Goal: Find specific page/section: Find specific page/section

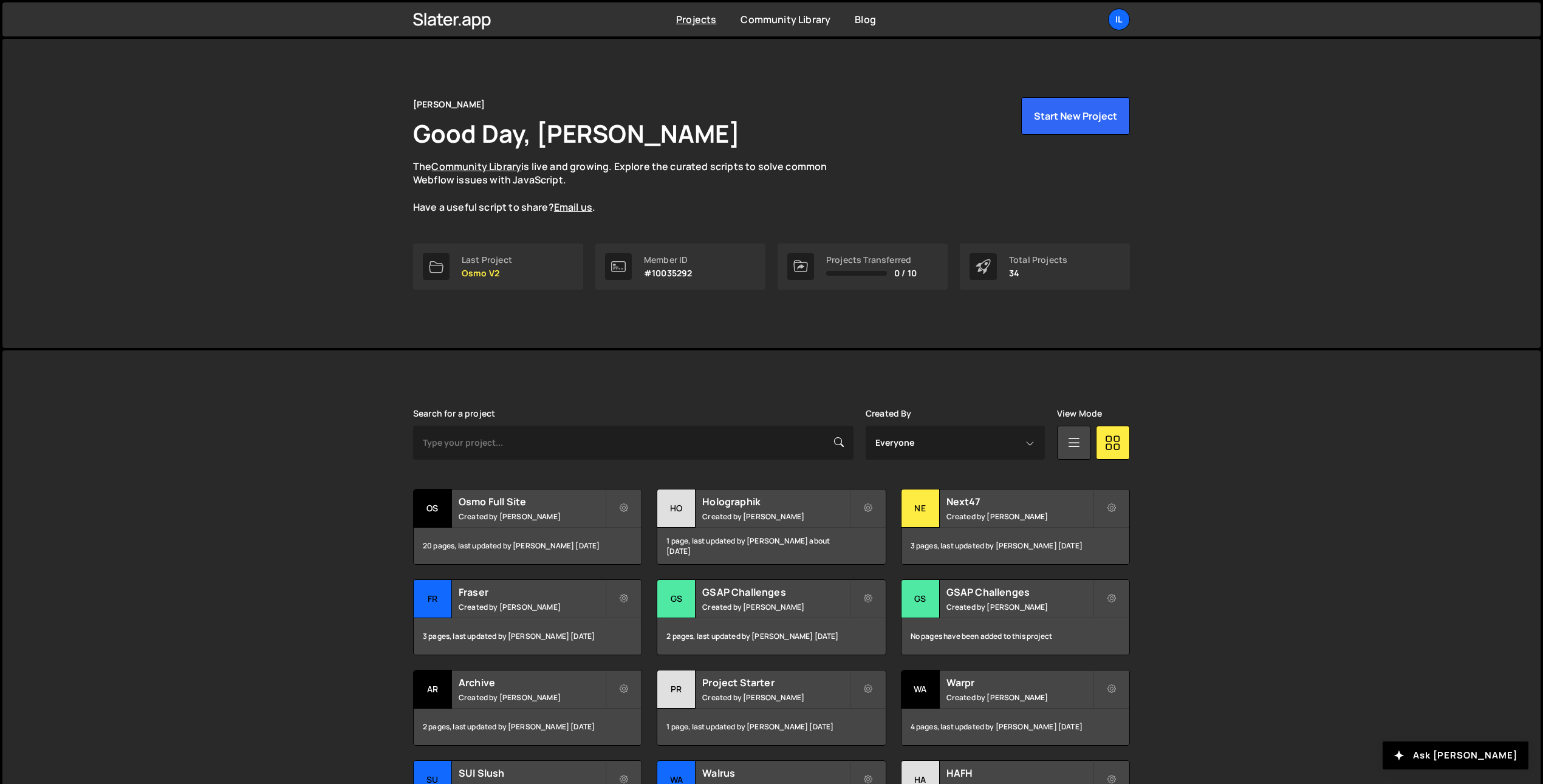
click at [253, 518] on div "Slater is designed for desktop use. Please use a larger screen to access the fu…" at bounding box center [771, 641] width 1538 height 581
click at [467, 268] on p "Osmo V2" at bounding box center [487, 273] width 50 height 10
click at [450, 272] on link "Last Project Osmo V2" at bounding box center [498, 267] width 170 height 46
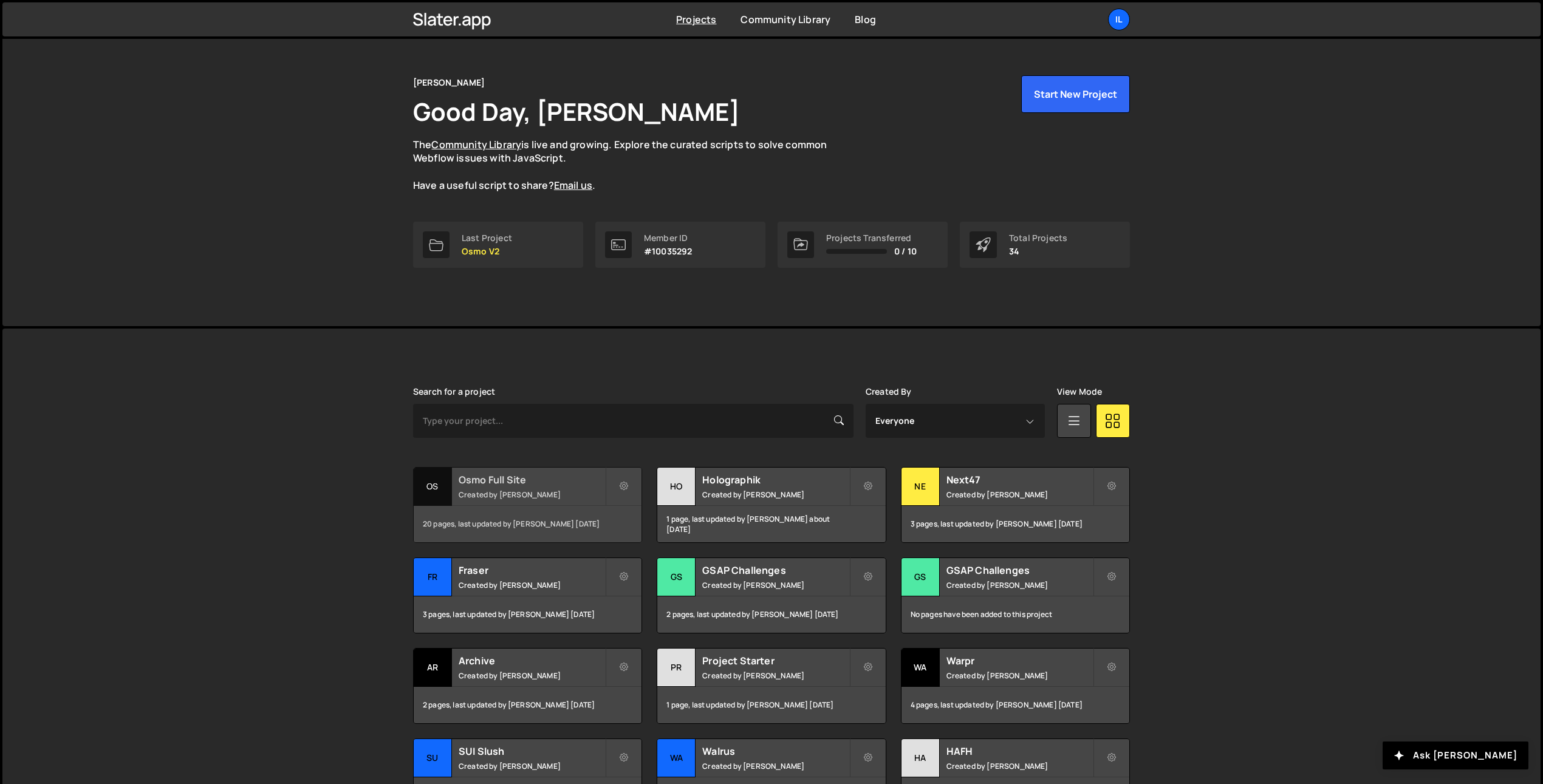
scroll to position [149, 0]
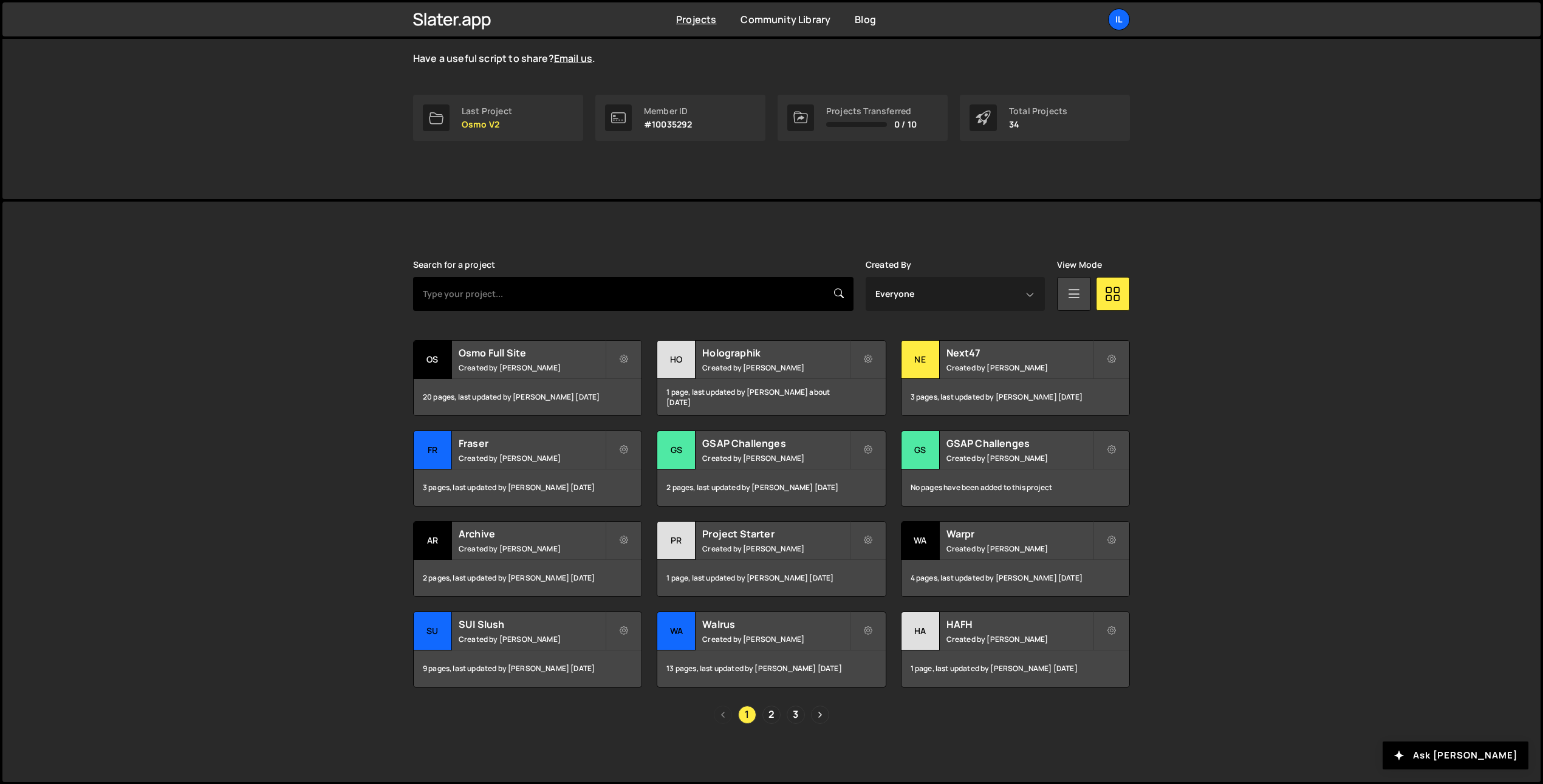
click at [511, 297] on input "text" at bounding box center [633, 294] width 440 height 34
type input "osmo"
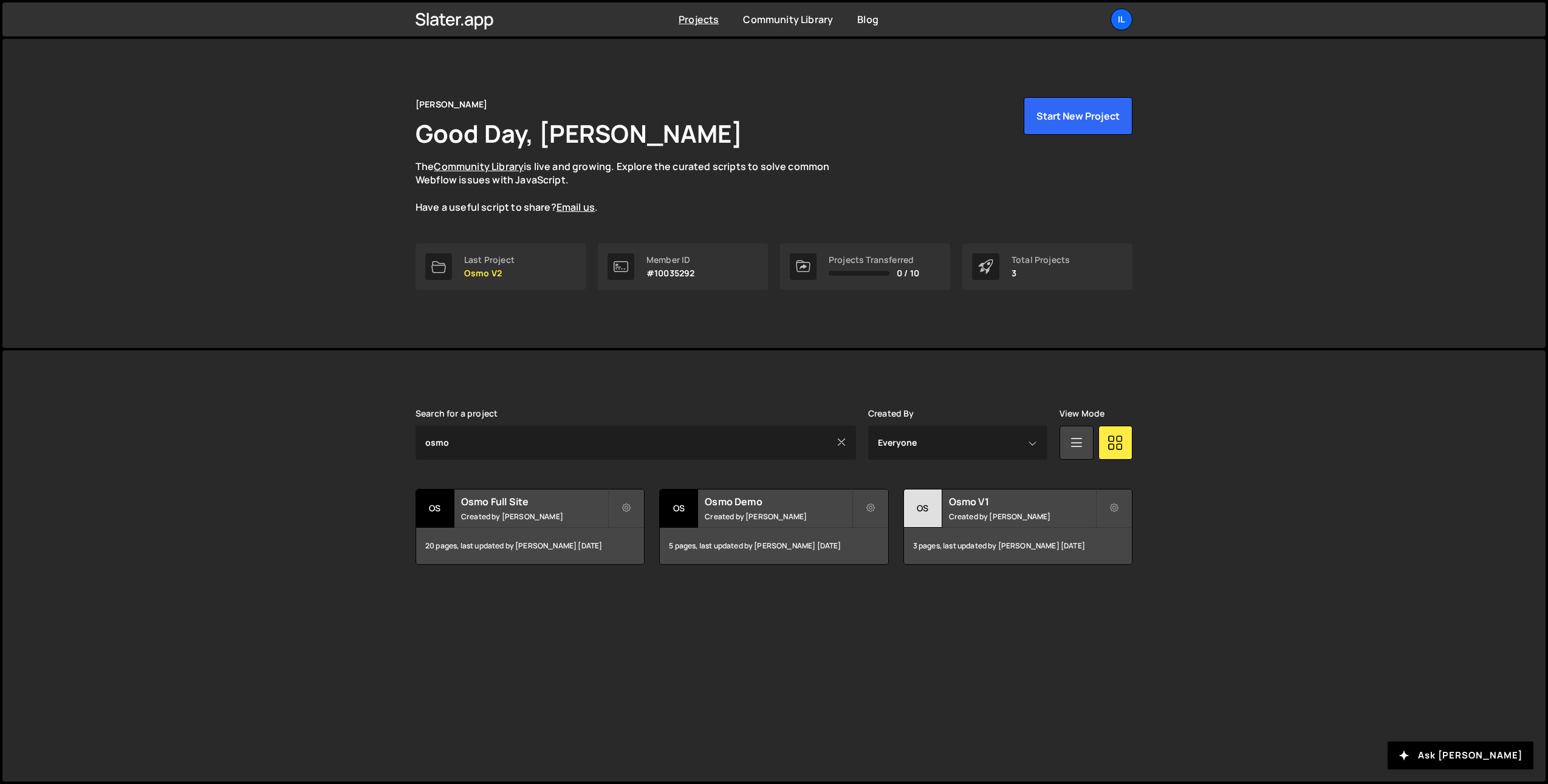
click at [316, 346] on div "Ilja van Eck Good Day, Ilja van Eck The Community Library is live and growing. …" at bounding box center [773, 194] width 1543 height 309
click at [314, 436] on div "Slater is designed for desktop use. Please use a larger screen to access the fu…" at bounding box center [773, 565] width 1543 height 431
click at [966, 207] on div "Ilja van Eck Good Day, Ilja van Eck The Community Library is live and growing. …" at bounding box center [774, 156] width 717 height 117
click at [320, 235] on div "[PERSON_NAME] Good Day, [PERSON_NAME] The Community Library is live and growing…" at bounding box center [773, 194] width 1543 height 309
click at [1115, 24] on div "Il" at bounding box center [1121, 19] width 22 height 22
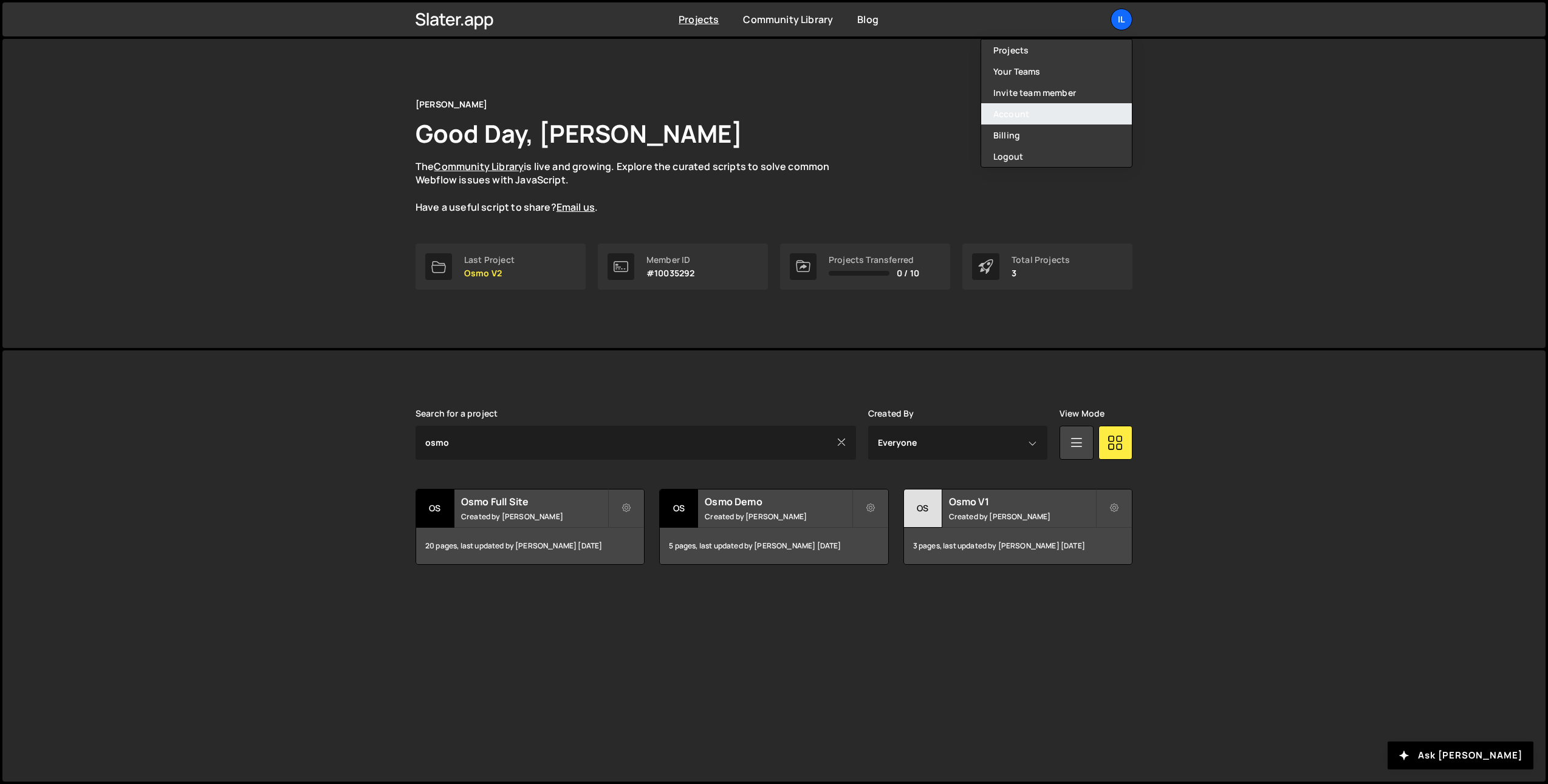
click at [1058, 116] on link "Account" at bounding box center [1057, 113] width 150 height 22
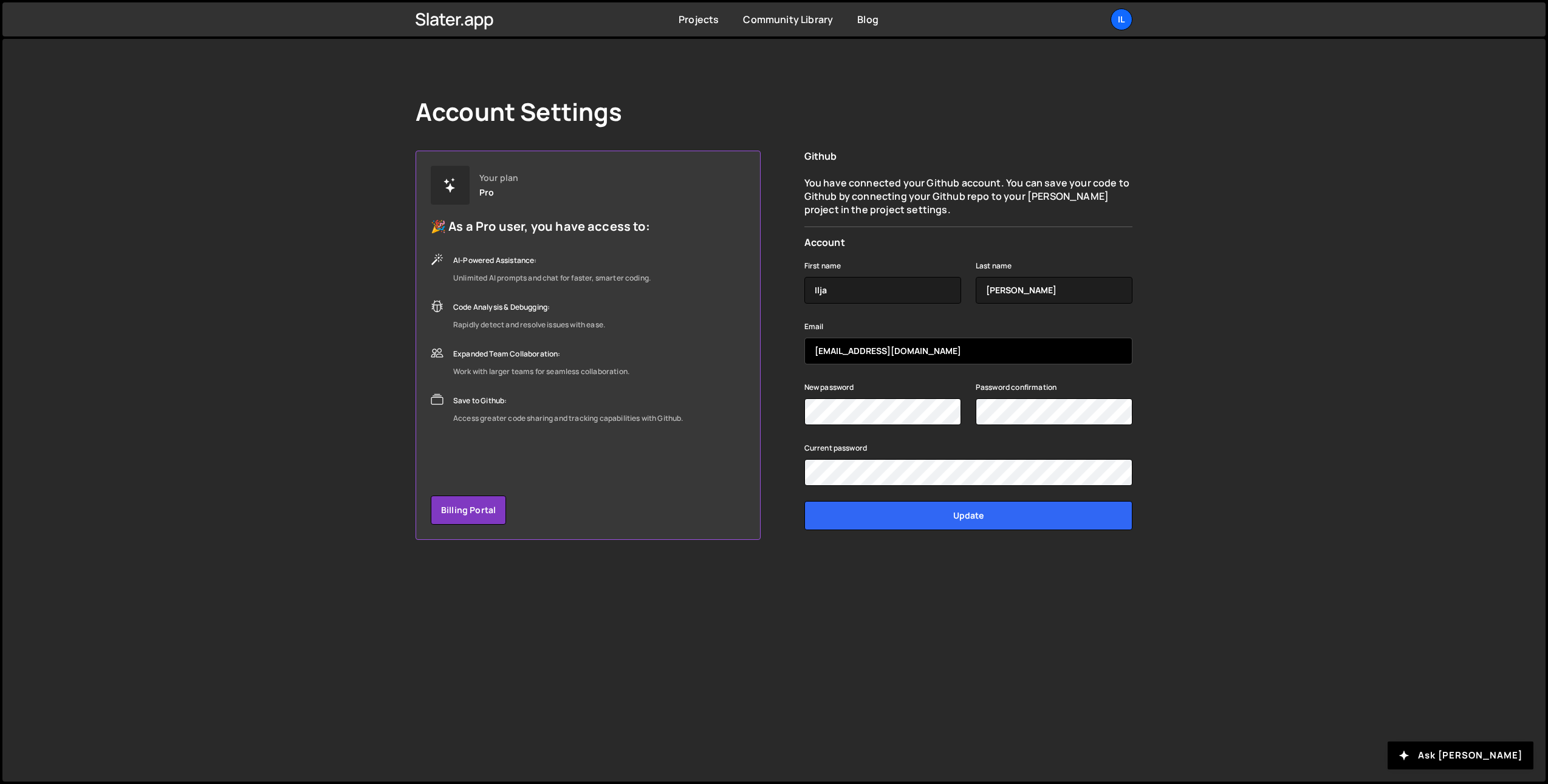
click at [1035, 349] on input "ilja.vaneck01@gmail.com" at bounding box center [968, 351] width 328 height 26
click at [976, 310] on div "First name Ilja Last name van Eck" at bounding box center [968, 288] width 328 height 61
click at [325, 31] on div "Projects Community Library Blog Il Projects Your Teams Invite team member Accou…" at bounding box center [773, 19] width 1543 height 34
click at [268, 94] on div "Account Settings Your plan Pro 🎉 As a Pro user, you have access to: AI-Powered …" at bounding box center [773, 410] width 1543 height 743
drag, startPoint x: 660, startPoint y: 22, endPoint x: 686, endPoint y: 22, distance: 26.0
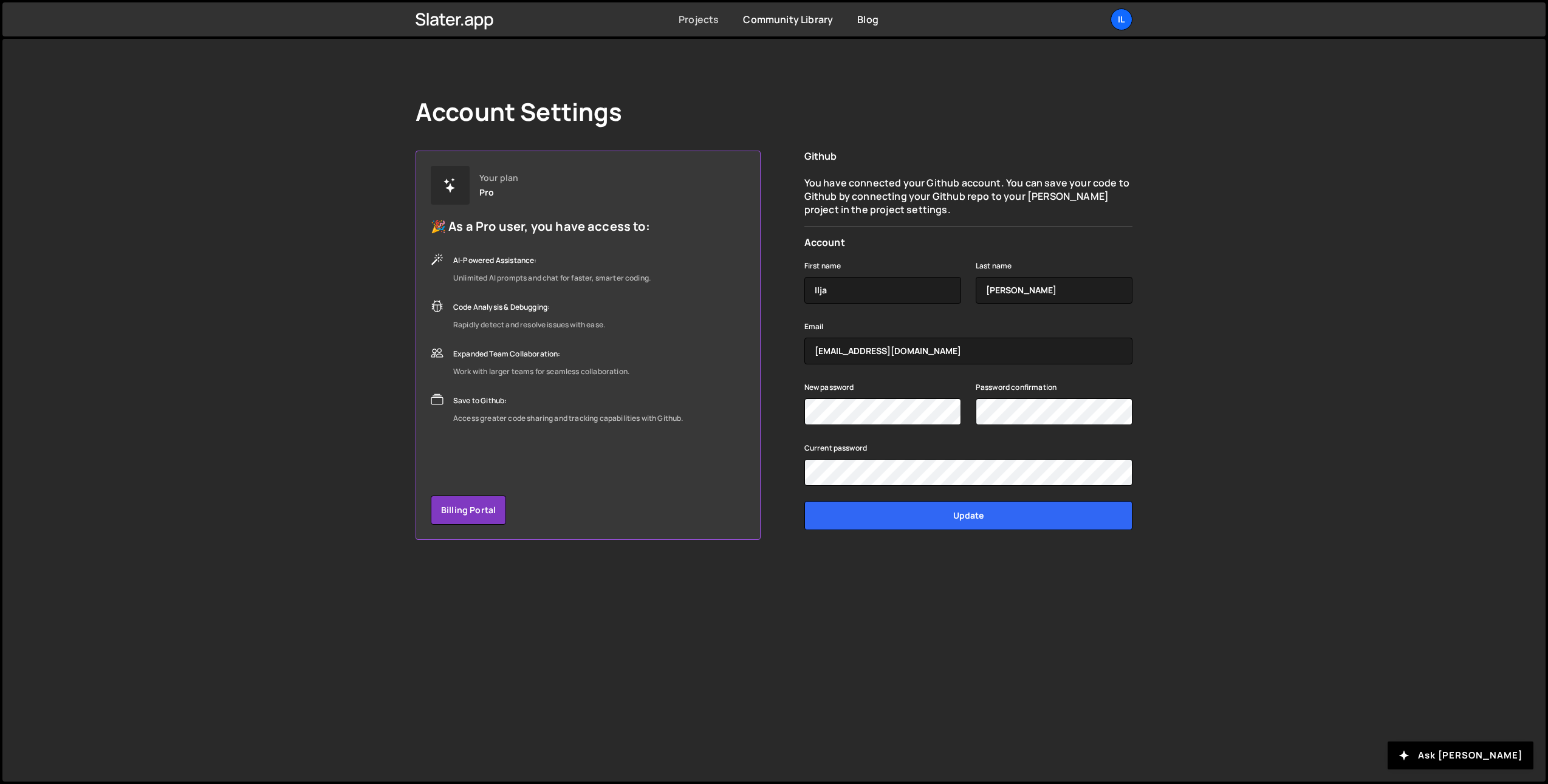
click at [665, 22] on div "Projects Community Library Blog Il Projects Your Teams Invite team member Accou…" at bounding box center [773, 19] width 753 height 34
click at [686, 22] on link "Projects" at bounding box center [699, 19] width 40 height 13
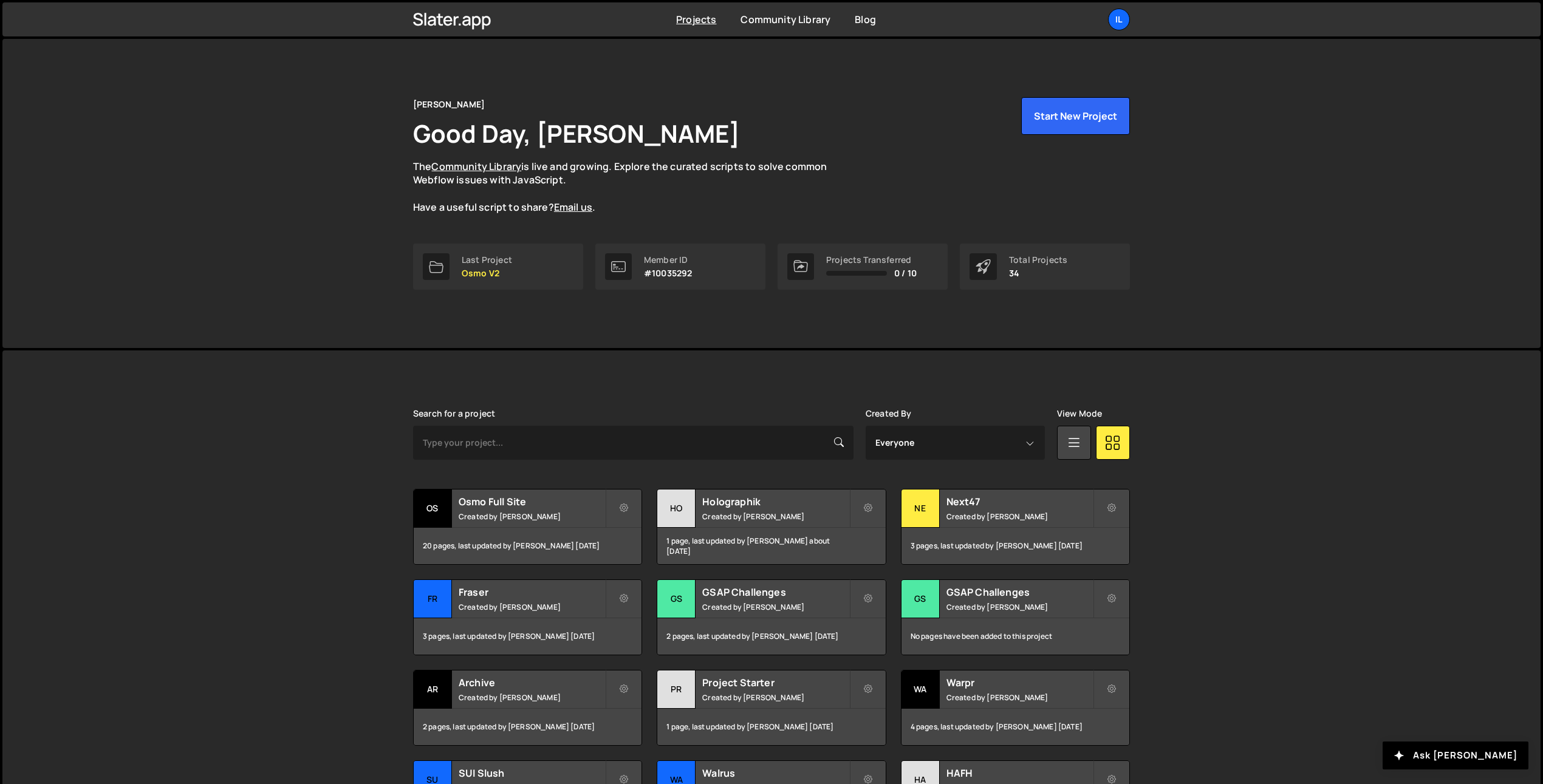
click at [316, 432] on div "[PERSON_NAME] is designed for desktop use. Please use a larger screen to access…" at bounding box center [771, 641] width 1538 height 581
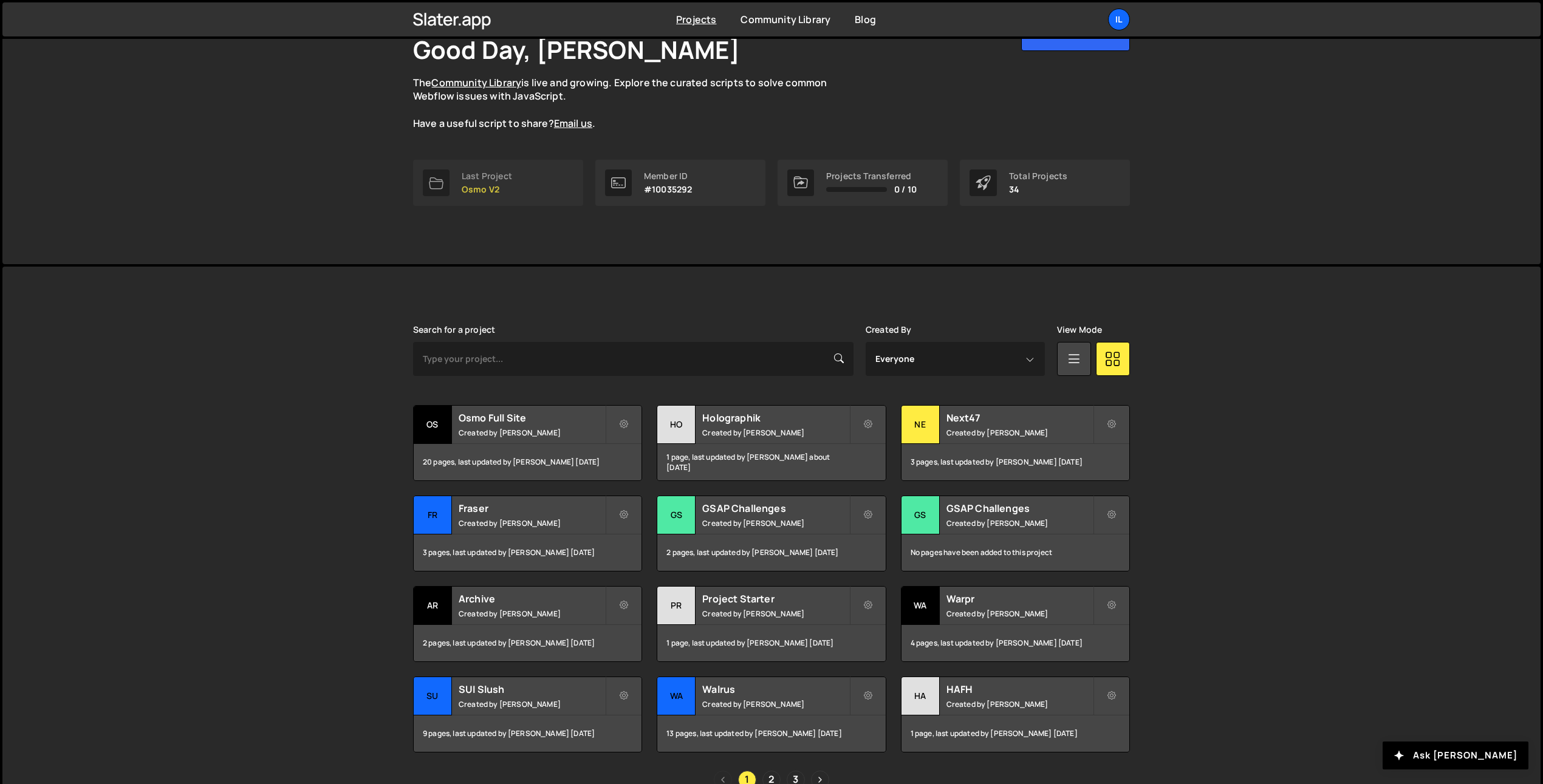
click at [463, 185] on p "Osmo V2" at bounding box center [487, 189] width 50 height 10
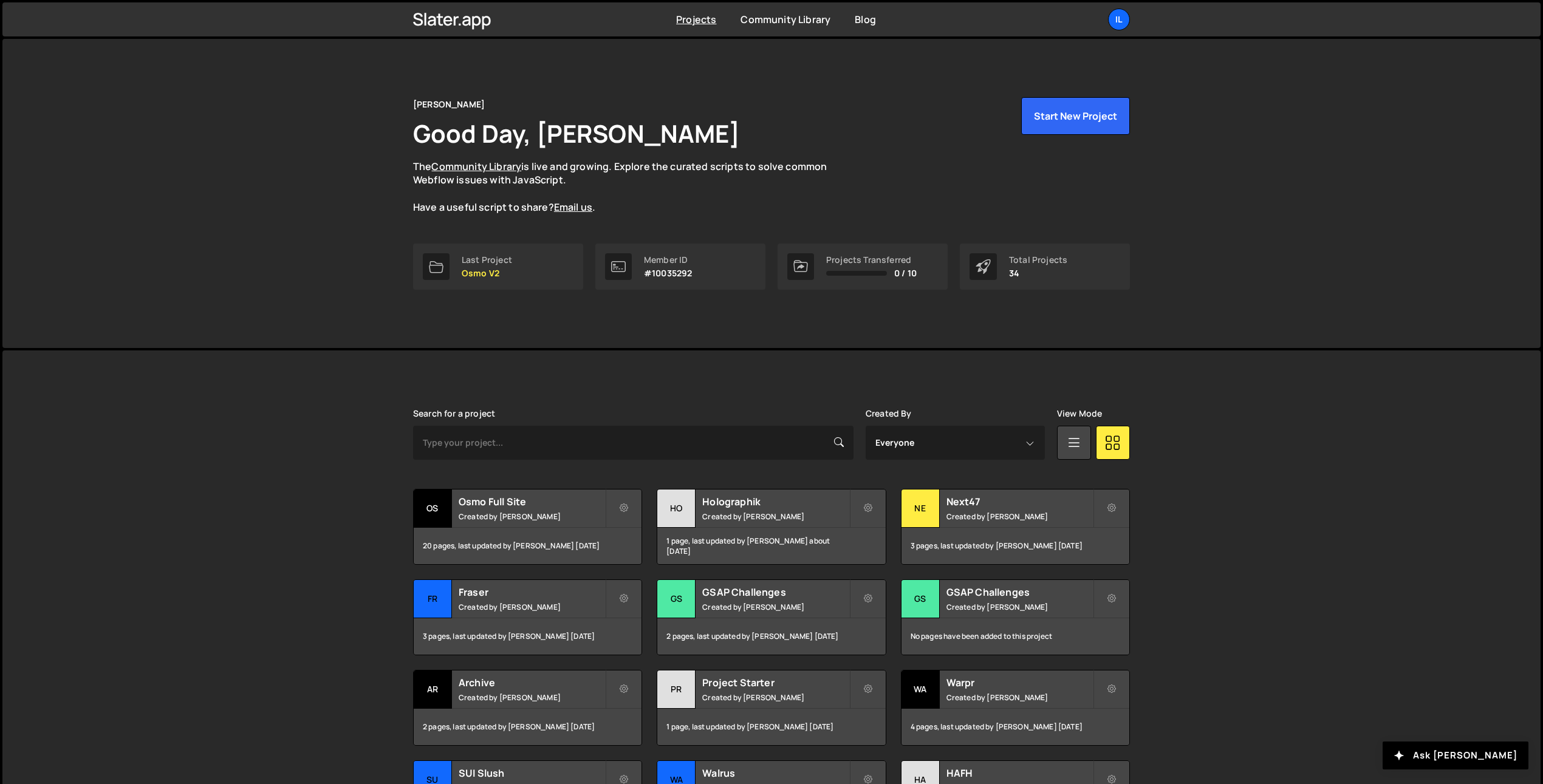
click at [266, 244] on div "Ilja van Eck Good Day, Ilja van Eck The Community Library is live and growing. …" at bounding box center [771, 194] width 1538 height 309
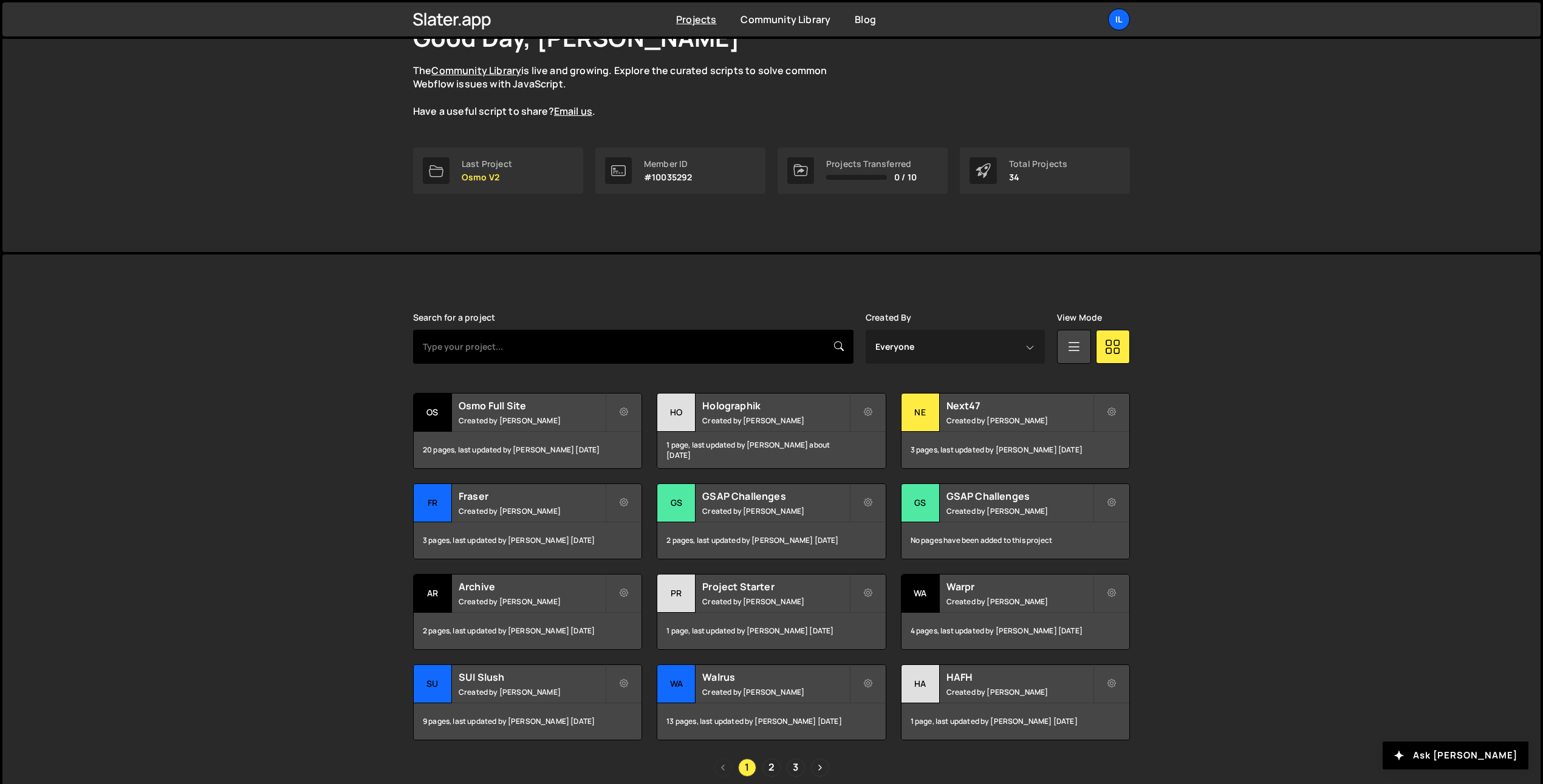
click at [586, 345] on input "text" at bounding box center [633, 347] width 440 height 34
type input "osmo"
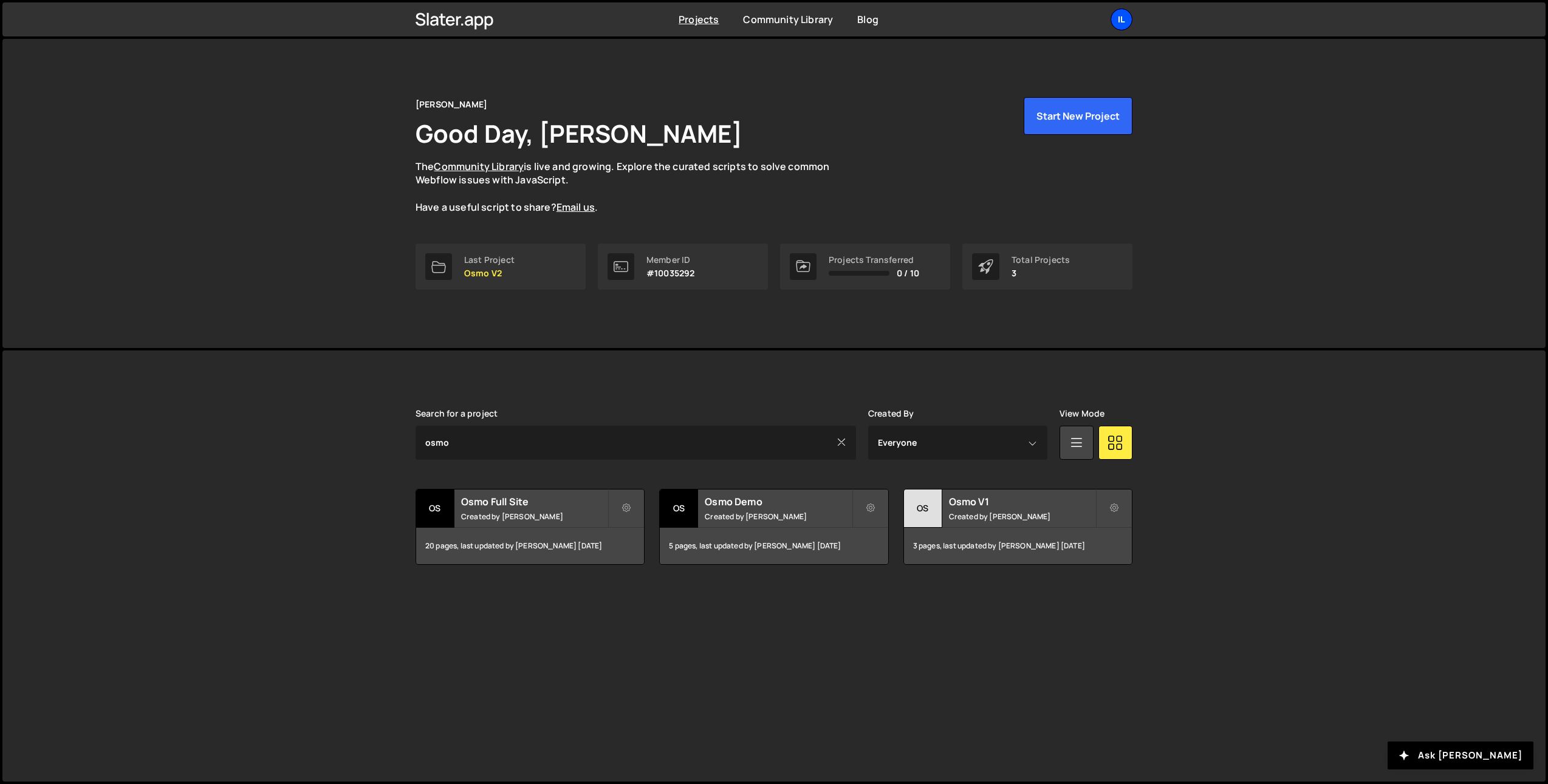
click at [1115, 24] on div "Il" at bounding box center [1121, 19] width 22 height 22
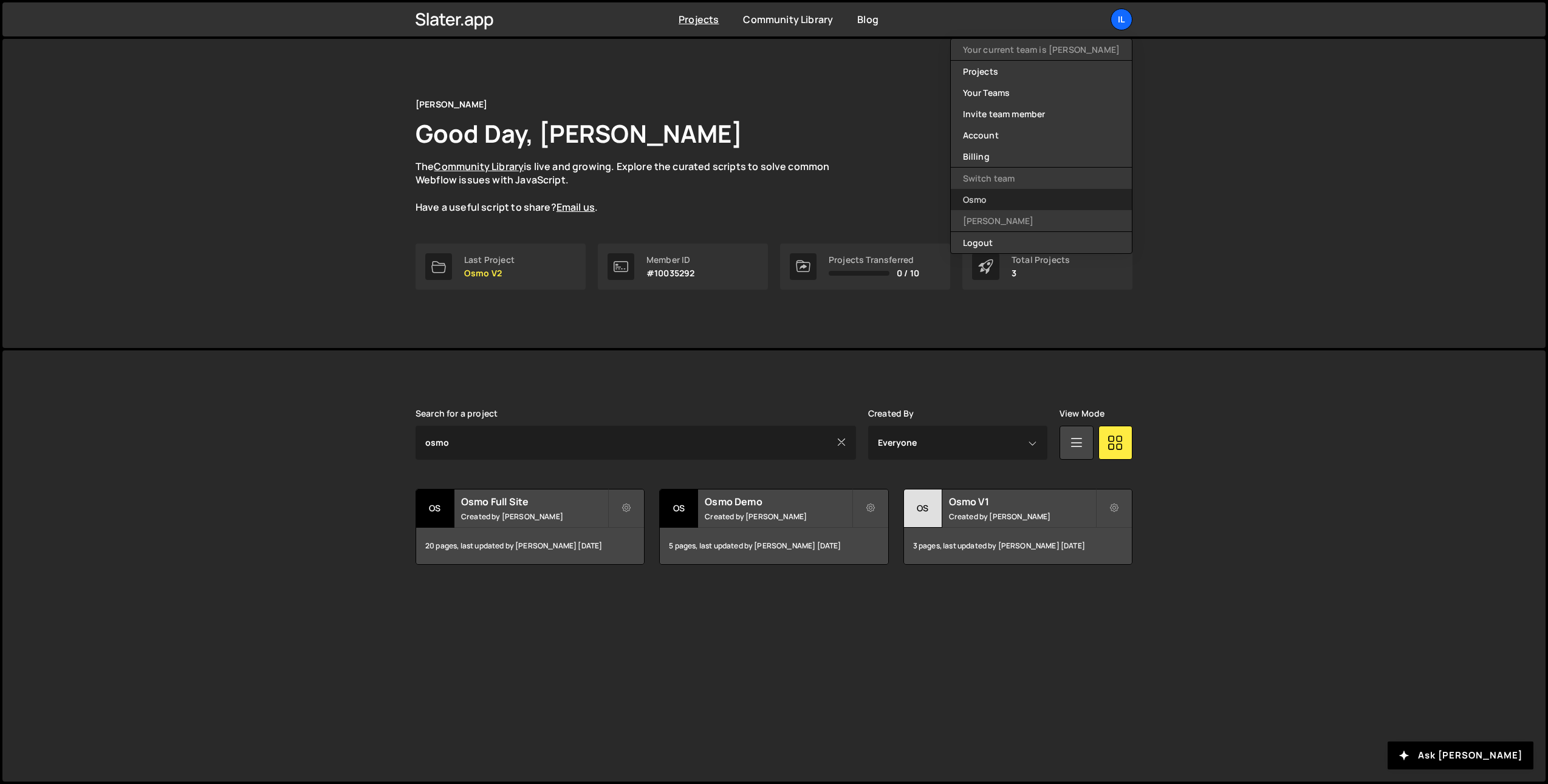
click at [1012, 201] on link "Osmo" at bounding box center [1042, 199] width 181 height 22
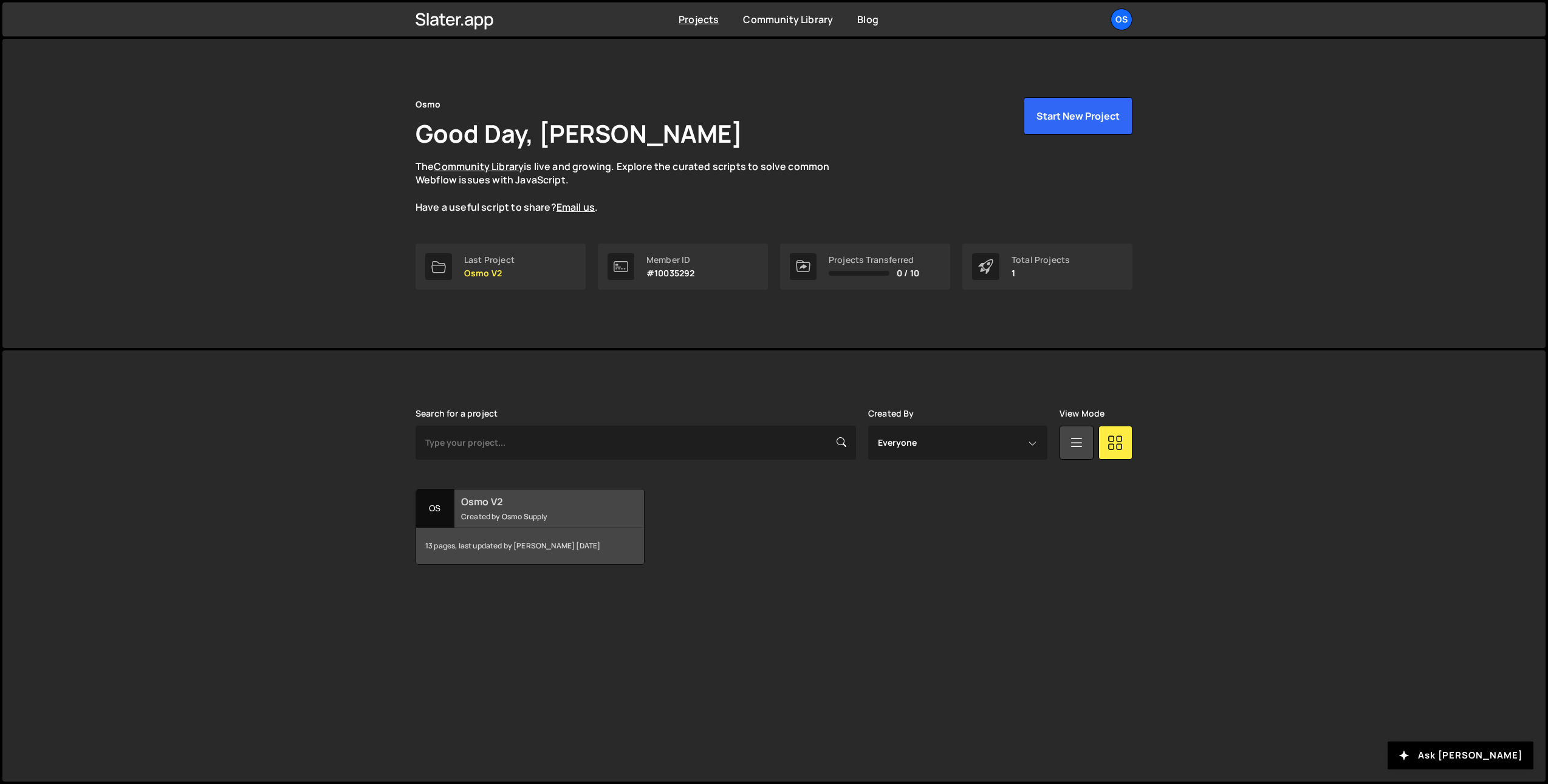
click at [538, 514] on small "Created by Osmo Supply" at bounding box center [534, 516] width 146 height 10
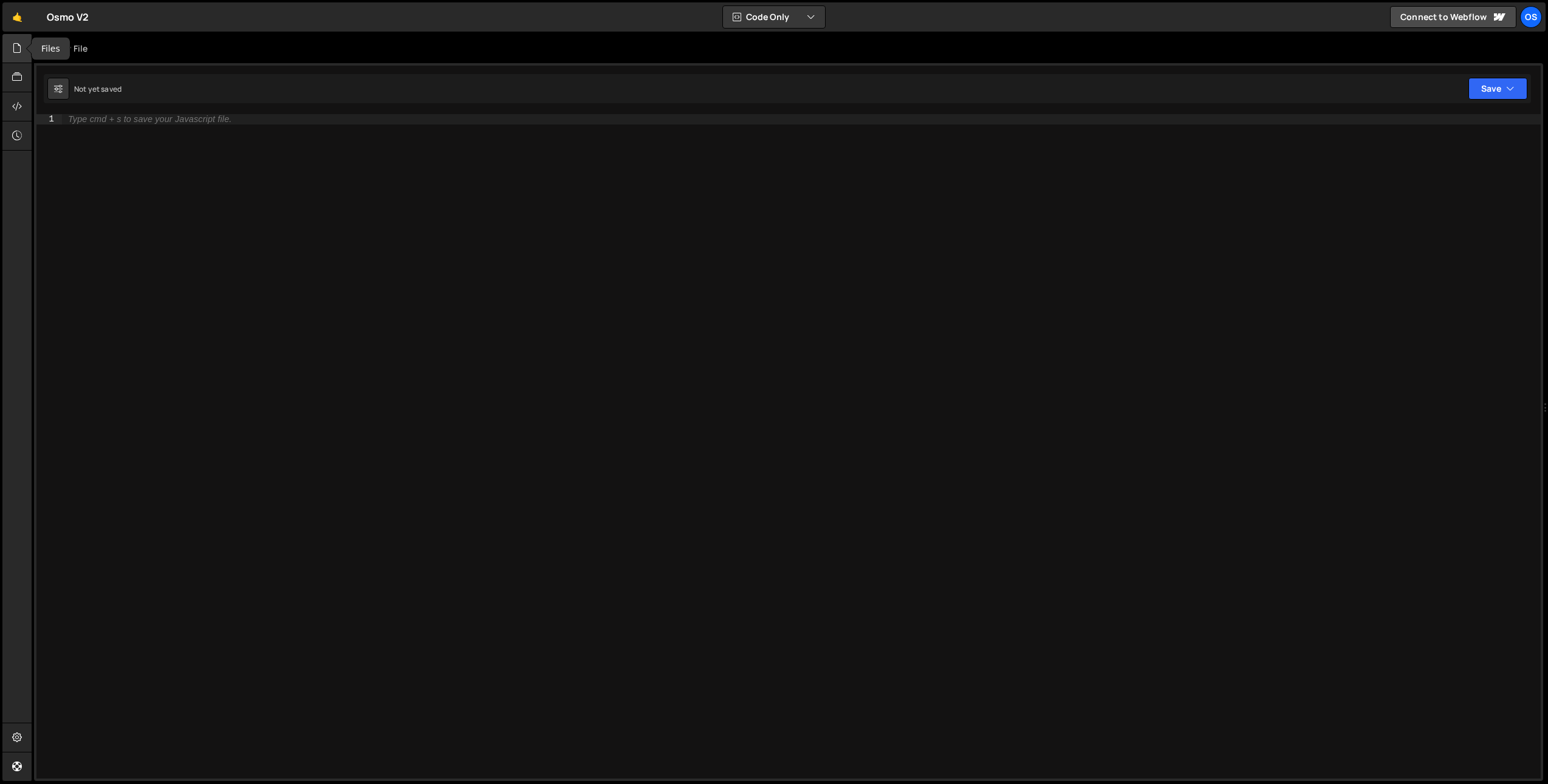
click at [15, 52] on icon at bounding box center [17, 47] width 10 height 13
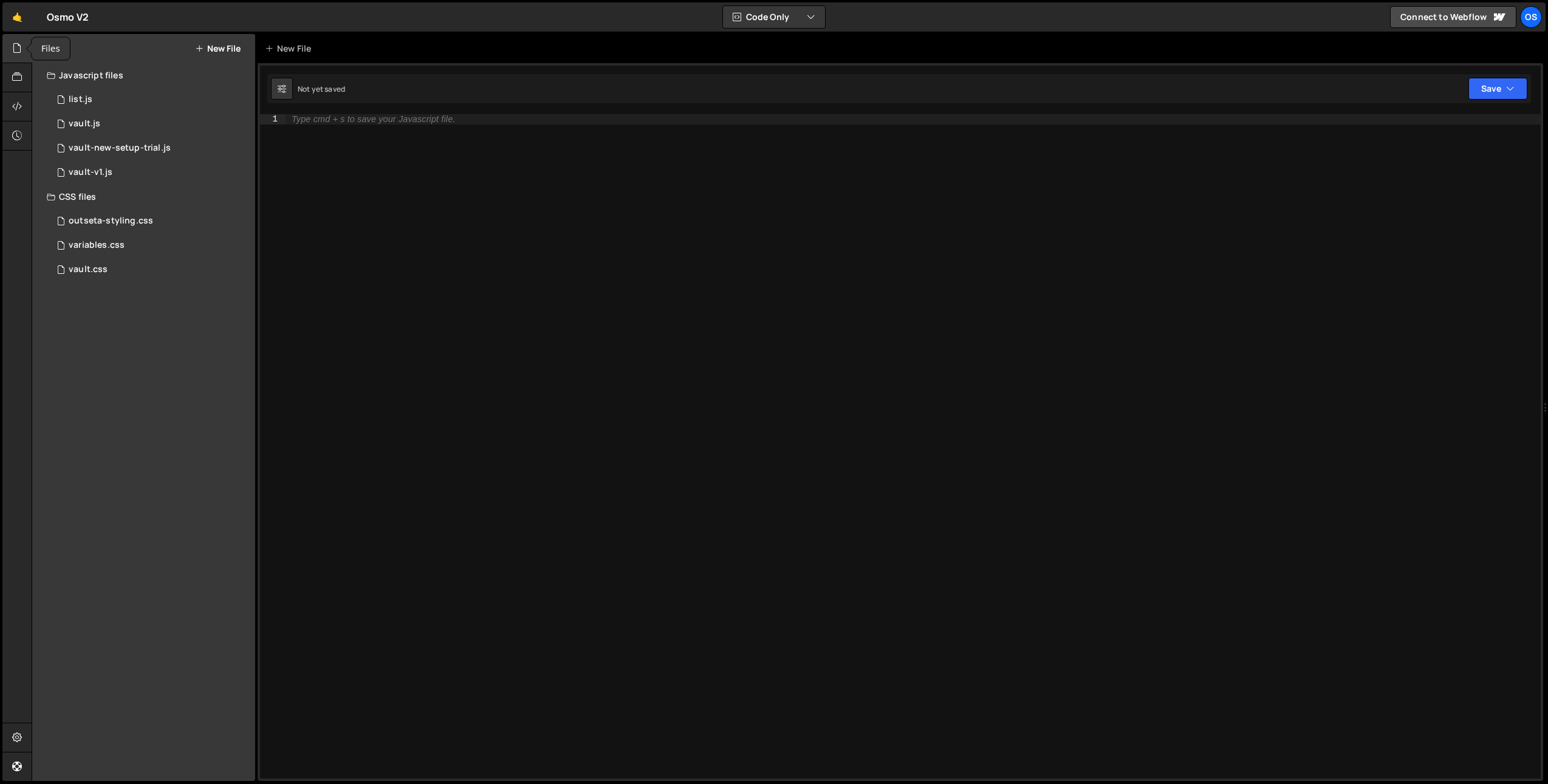
click at [15, 49] on icon at bounding box center [17, 47] width 10 height 13
